Goal: Task Accomplishment & Management: Use online tool/utility

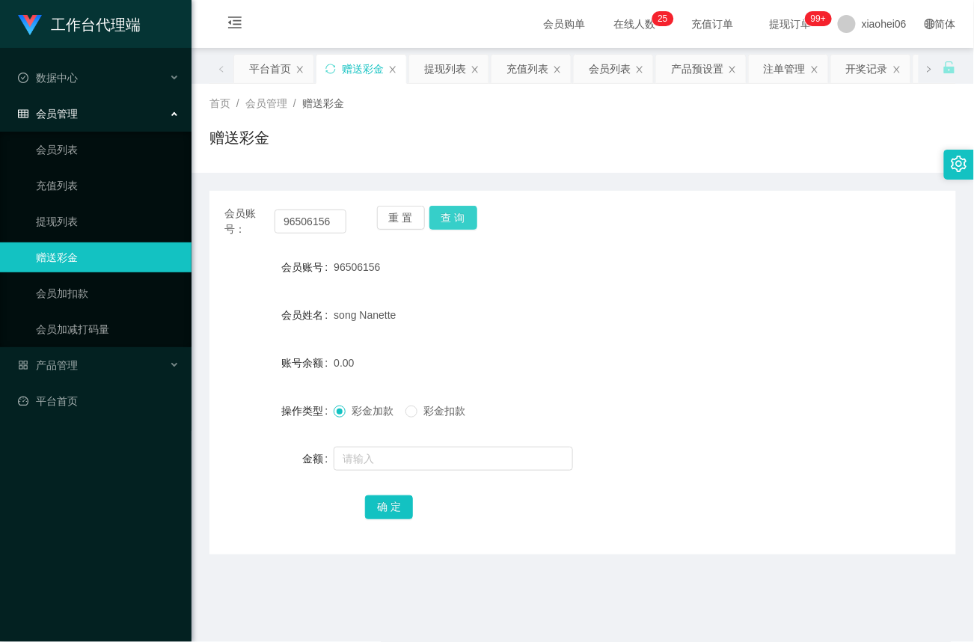
drag, startPoint x: 462, startPoint y: 222, endPoint x: 402, endPoint y: 239, distance: 61.5
click at [461, 223] on button "查 询" at bounding box center [453, 218] width 48 height 24
drag, startPoint x: 343, startPoint y: 220, endPoint x: 195, endPoint y: 211, distance: 147.6
click at [195, 211] on main "关闭左侧 关闭右侧 关闭其它 刷新页面 平台首页 赠送彩金 提现列表 充值列表 会员列表 产品预设置 注单管理 开奖记录 会员加扣款 首页 / 会员管理 / …" at bounding box center [583, 443] width 782 height 790
click at [467, 215] on button "查 询" at bounding box center [453, 218] width 48 height 24
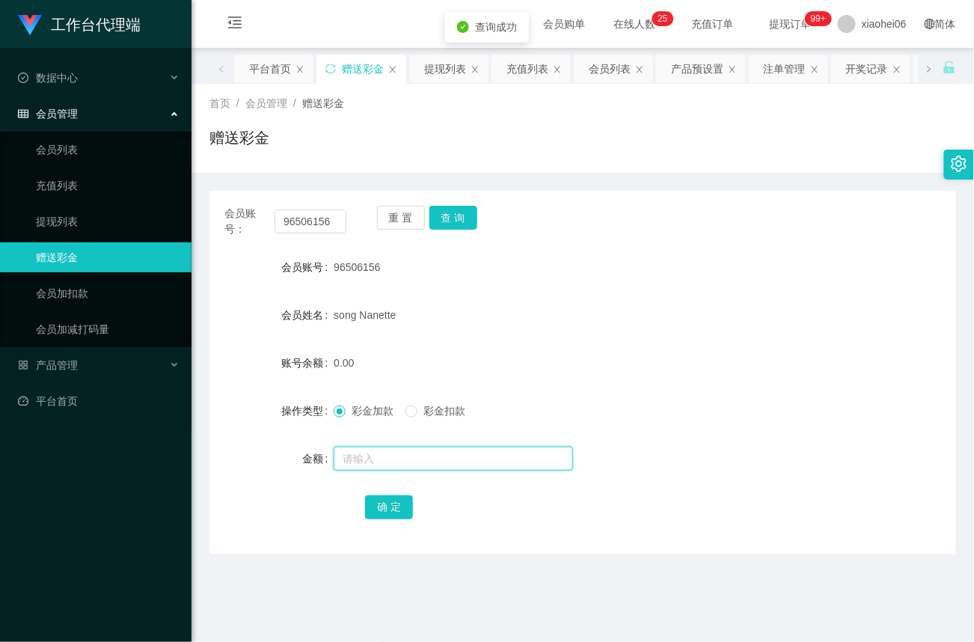
click at [387, 468] on input "text" at bounding box center [453, 459] width 239 height 24
type input "40"
click at [390, 509] on button "确 定" at bounding box center [389, 507] width 48 height 24
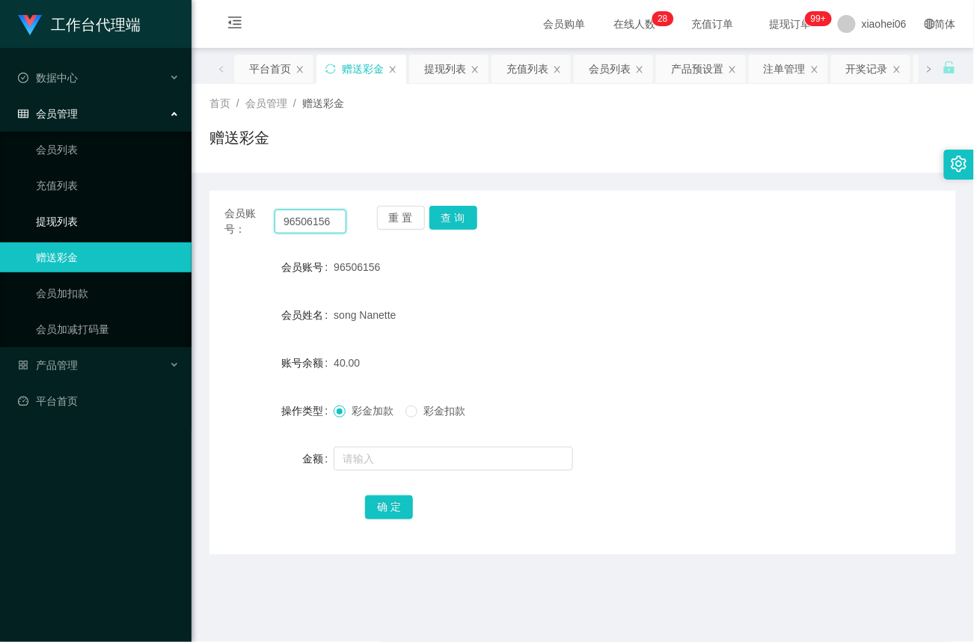
drag, startPoint x: 340, startPoint y: 219, endPoint x: 30, endPoint y: 204, distance: 310.1
click at [30, 204] on section "工作台代理端 数据中心 会员管理 会员列表 充值列表 提现列表 赠送彩金 会员加扣款 会员加减打码量 产品管理 平台首页 保存配置 重置配置 整体风格设置 主…" at bounding box center [487, 453] width 974 height 907
click at [55, 214] on link "提现列表" at bounding box center [108, 221] width 144 height 30
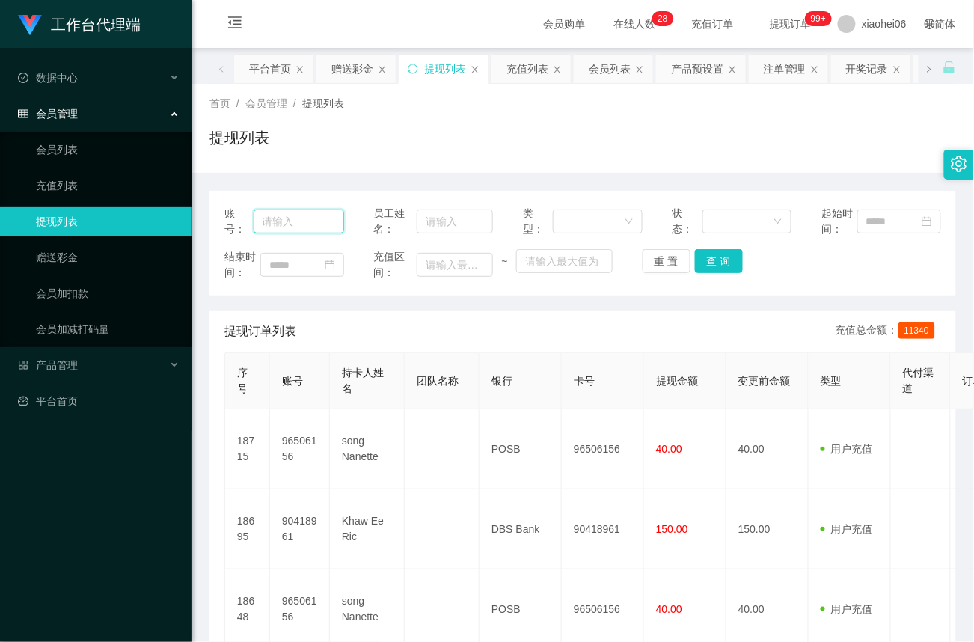
click at [308, 216] on input "text" at bounding box center [299, 221] width 91 height 24
paste input "96506156"
type input "96506156"
drag, startPoint x: 722, startPoint y: 260, endPoint x: 732, endPoint y: 268, distance: 12.3
click at [722, 261] on button "查 询" at bounding box center [719, 261] width 48 height 24
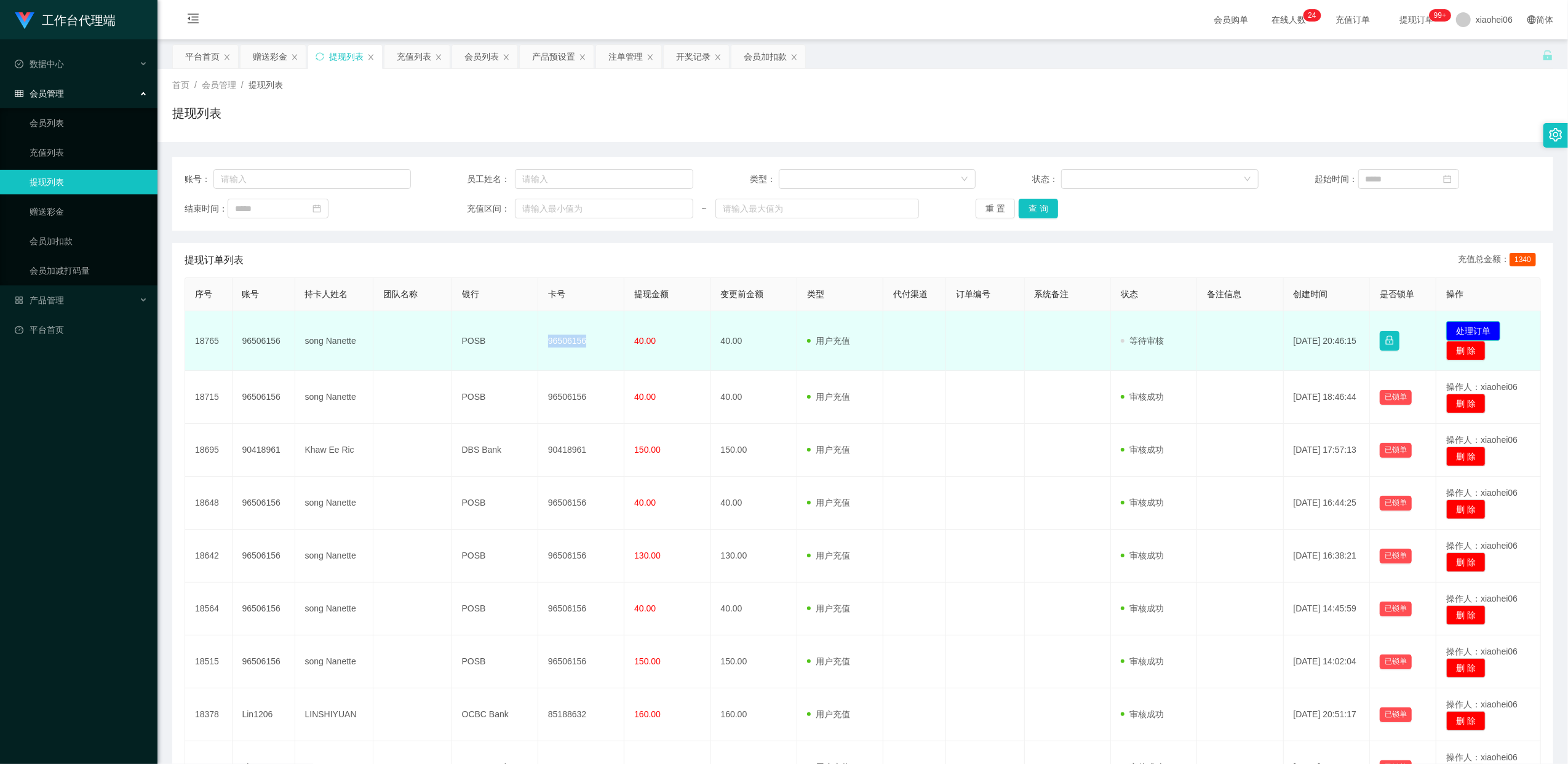
click at [1459, 328] on button "处理订单" at bounding box center [1473, 331] width 54 height 20
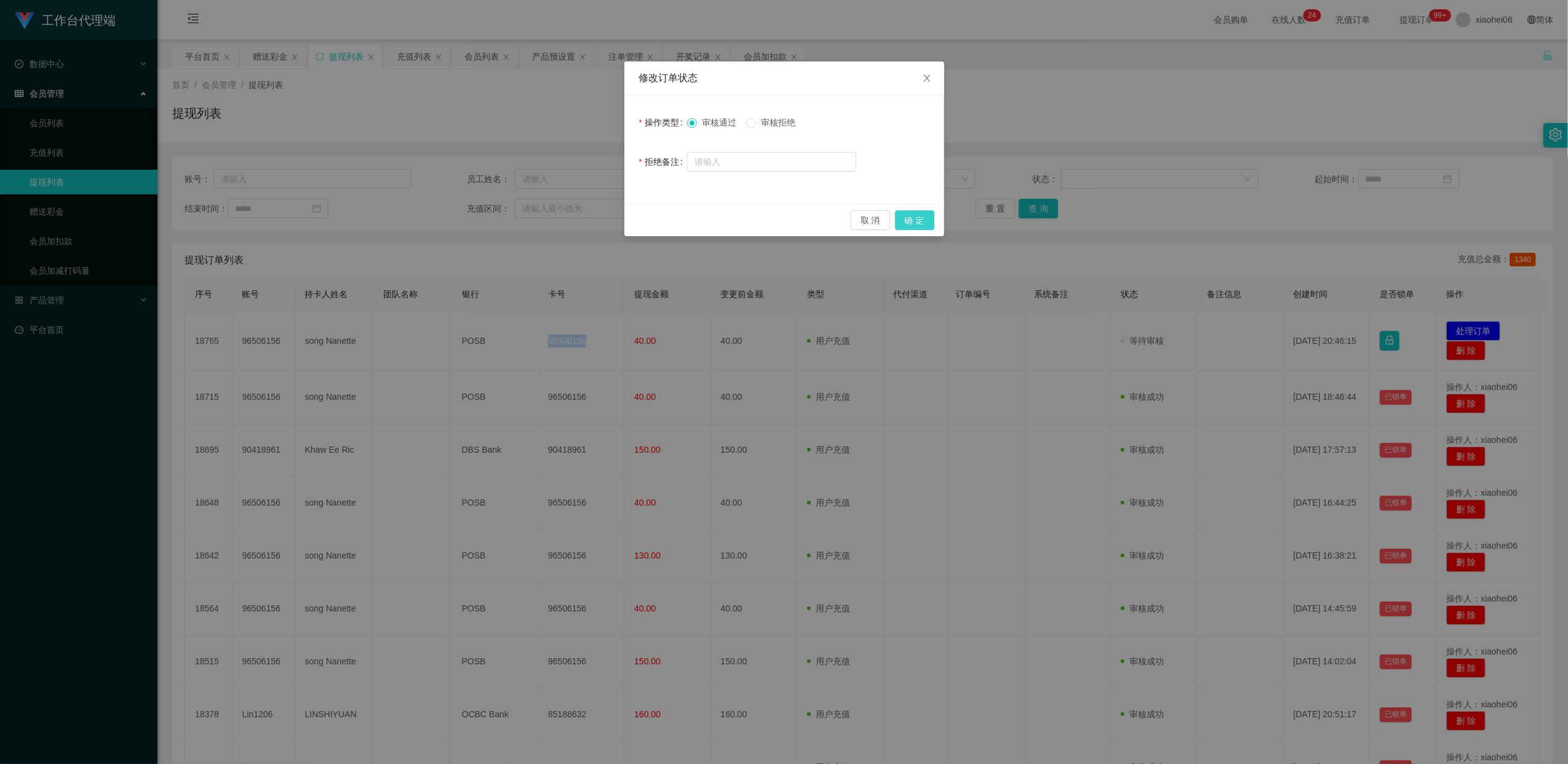
drag, startPoint x: 914, startPoint y: 218, endPoint x: 878, endPoint y: 310, distance: 98.8
click at [914, 219] on button "确 定" at bounding box center [914, 220] width 39 height 20
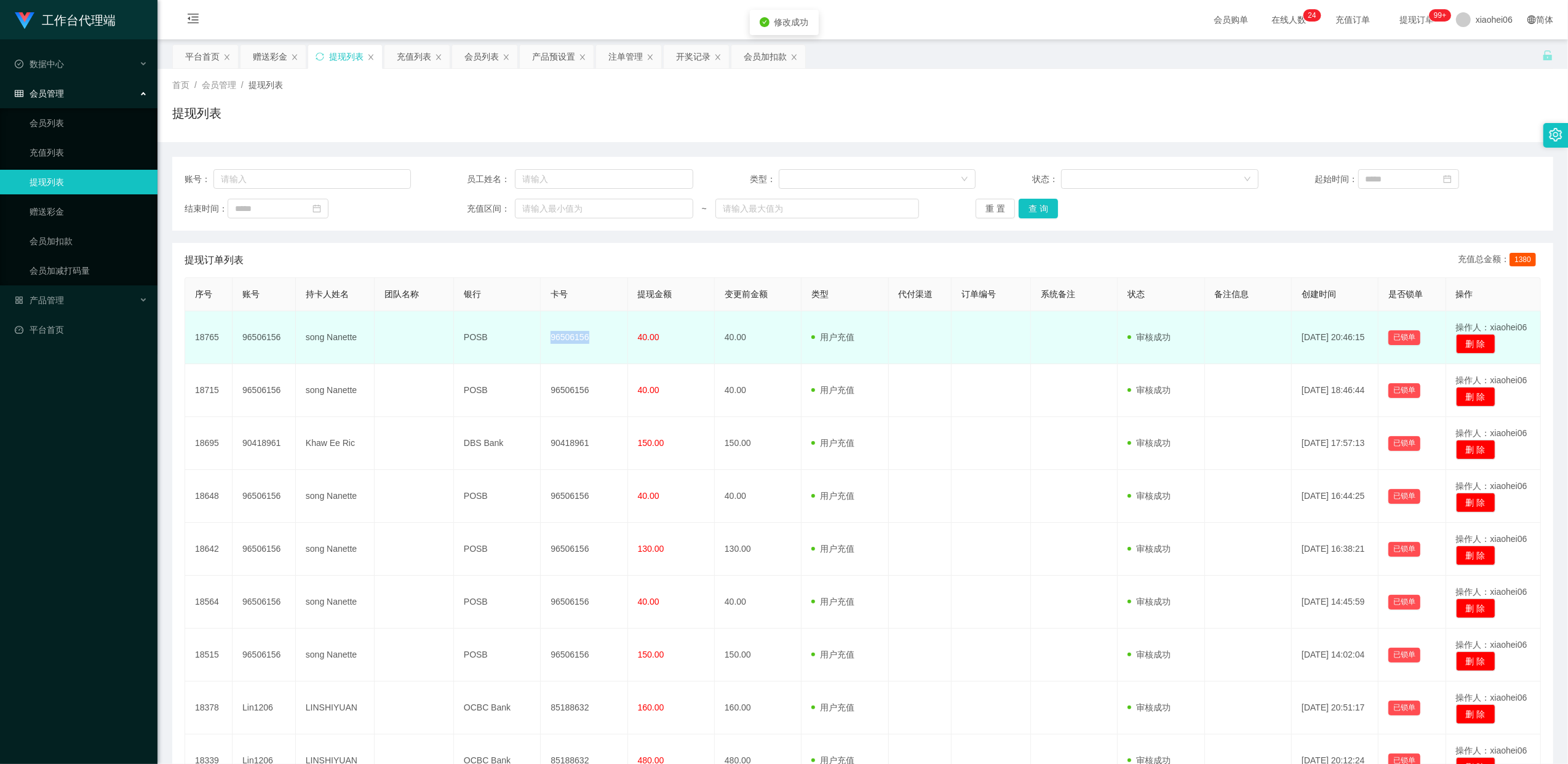
click at [558, 338] on td "96506156" at bounding box center [584, 338] width 86 height 53
